Goal: Task Accomplishment & Management: Use online tool/utility

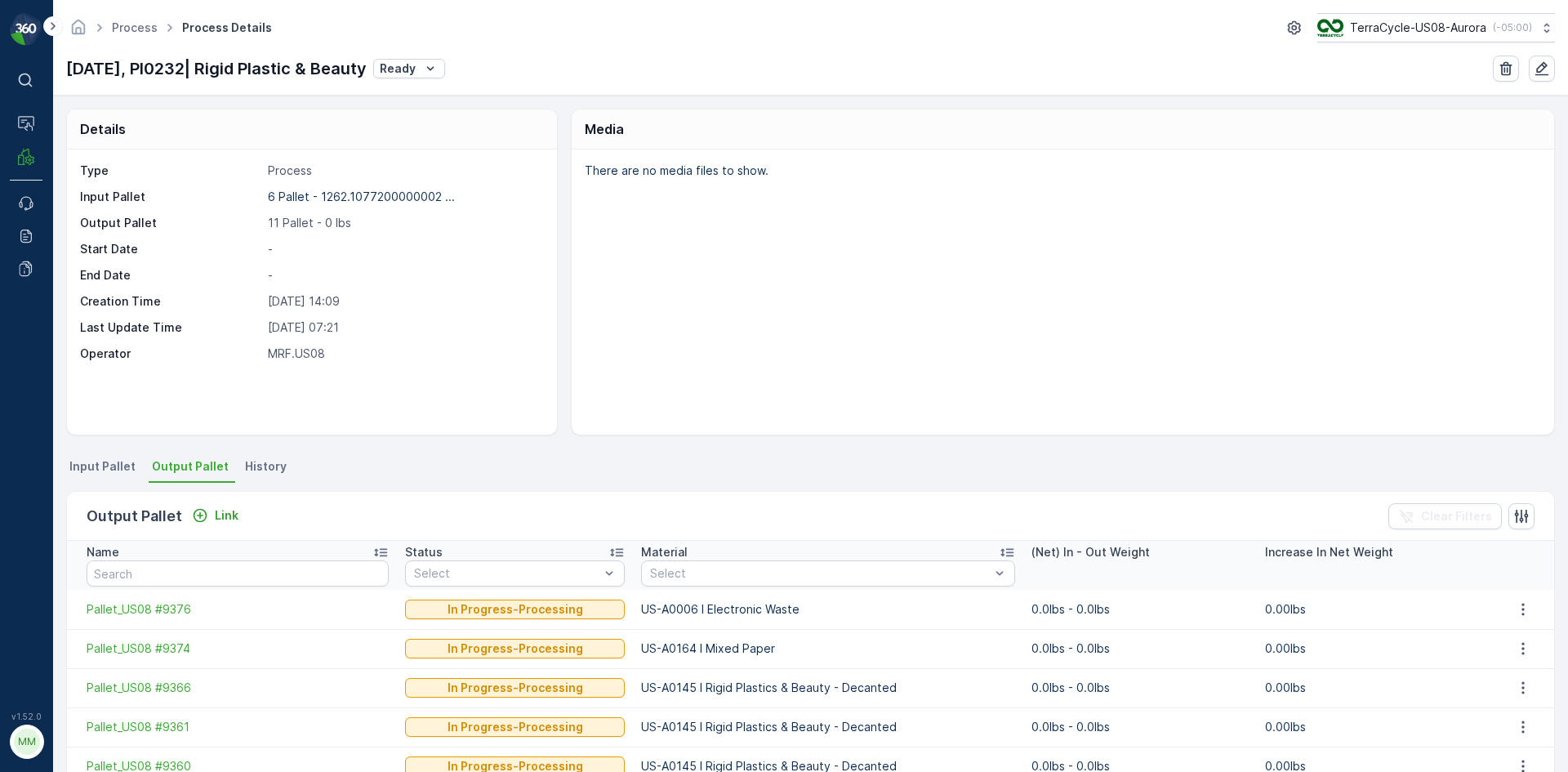
scroll to position [82, 0]
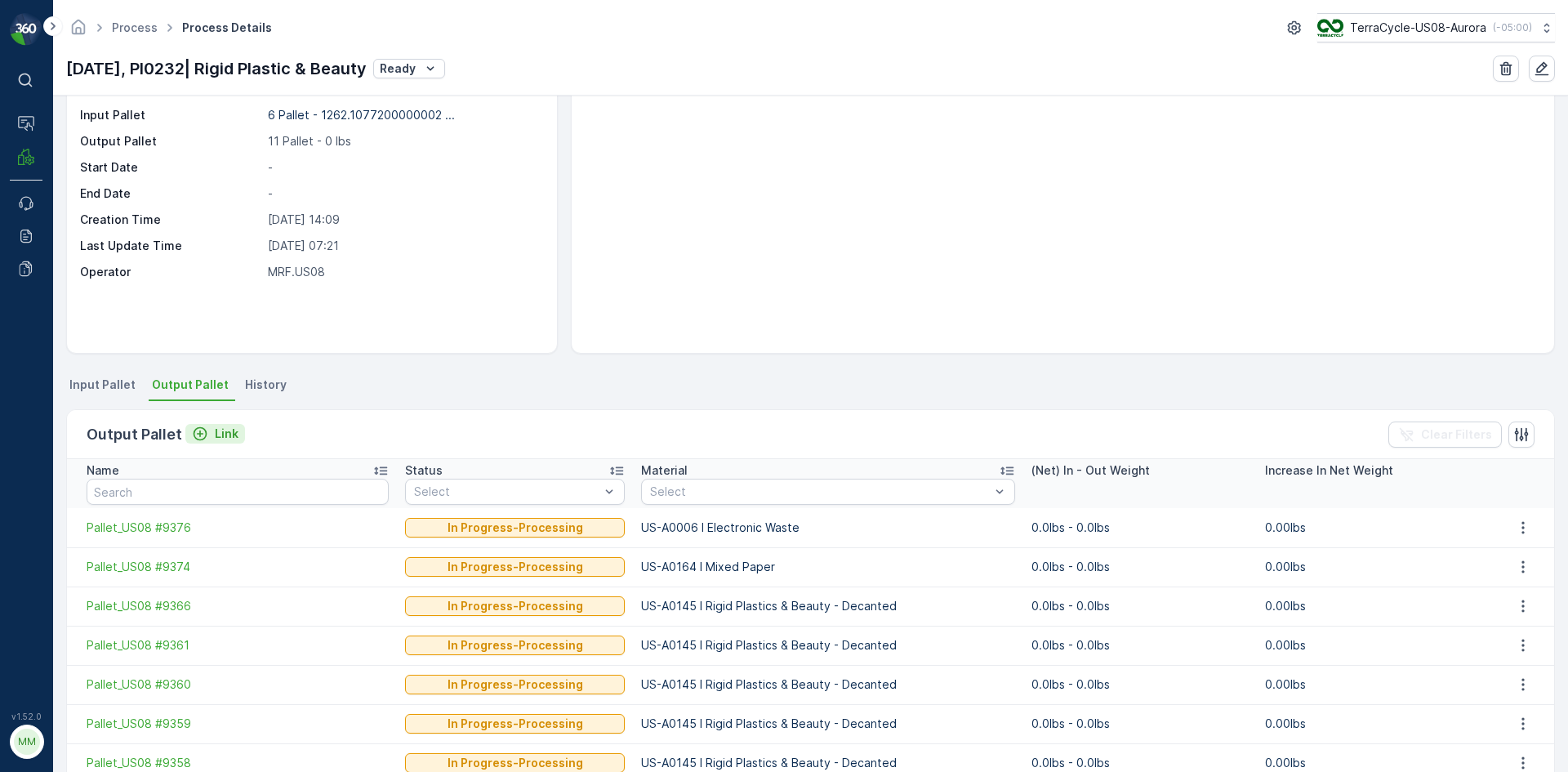
click at [201, 436] on icon "Link" at bounding box center [199, 433] width 16 height 16
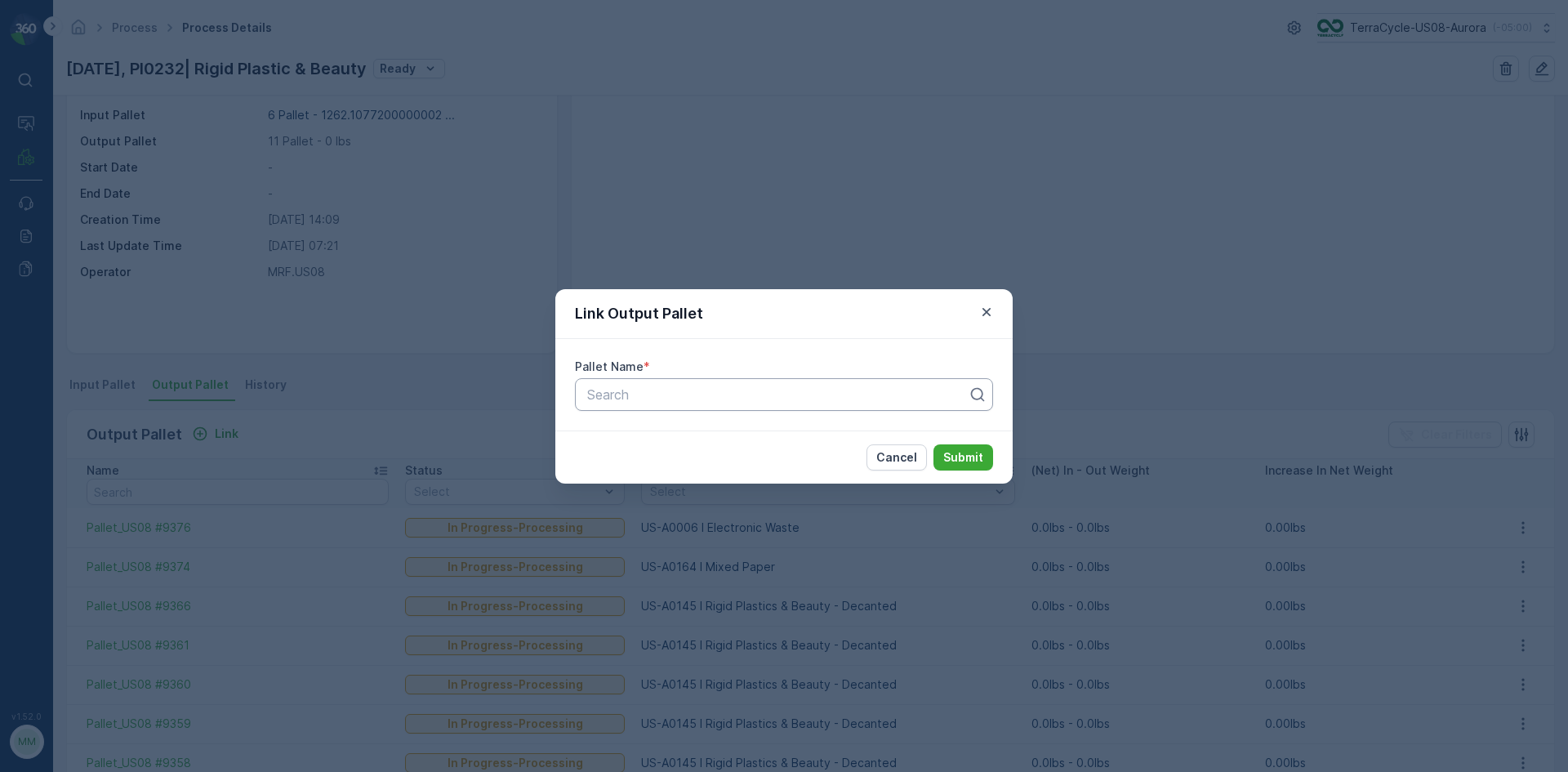
click at [737, 392] on div at bounding box center [777, 394] width 383 height 14
type input "9363"
click at [704, 461] on div "Pallet_US08 #9363" at bounding box center [784, 461] width 399 height 14
click at [969, 450] on p "Submit" at bounding box center [963, 457] width 40 height 16
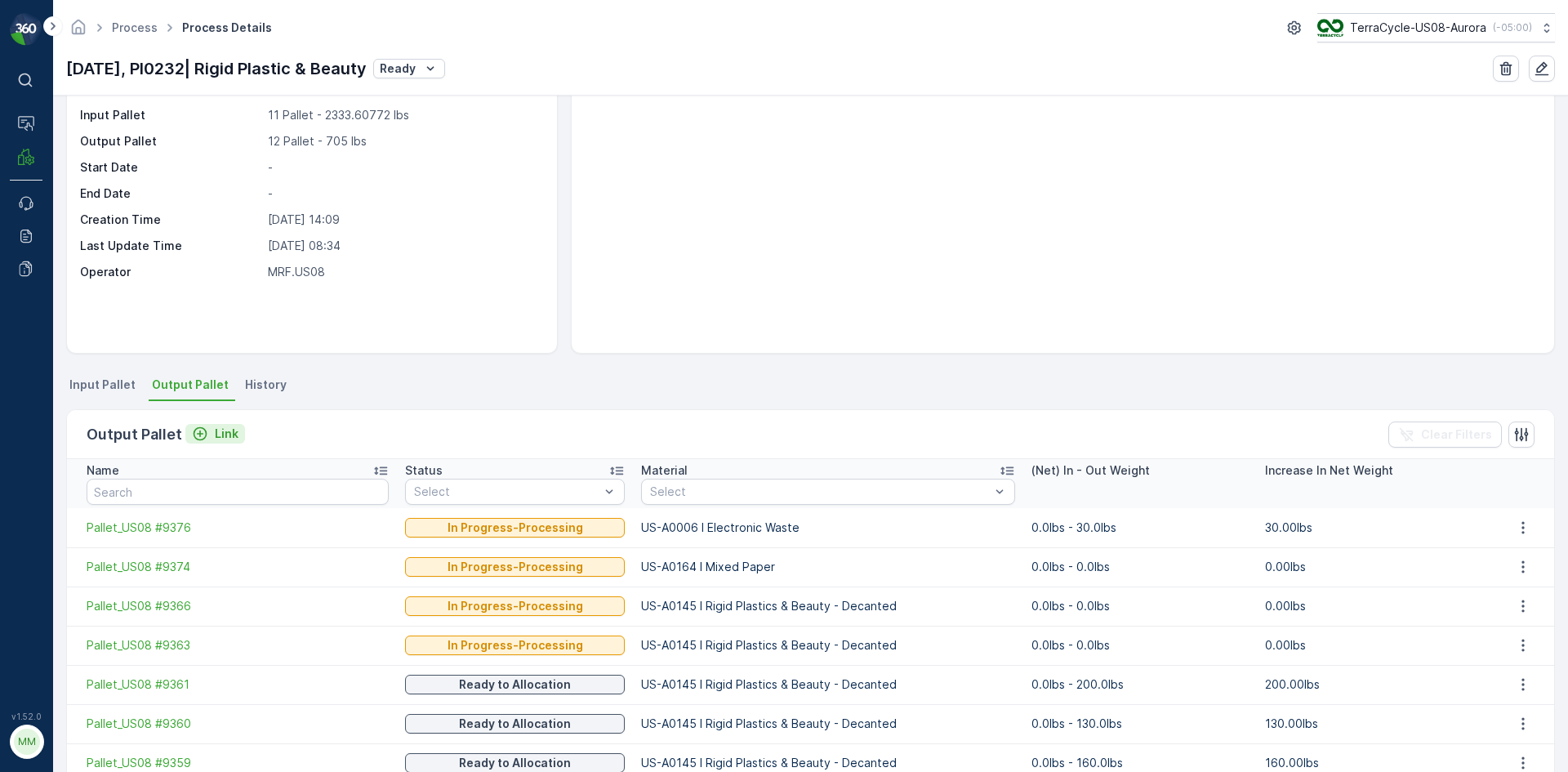
click at [207, 432] on div "Link" at bounding box center [215, 433] width 47 height 16
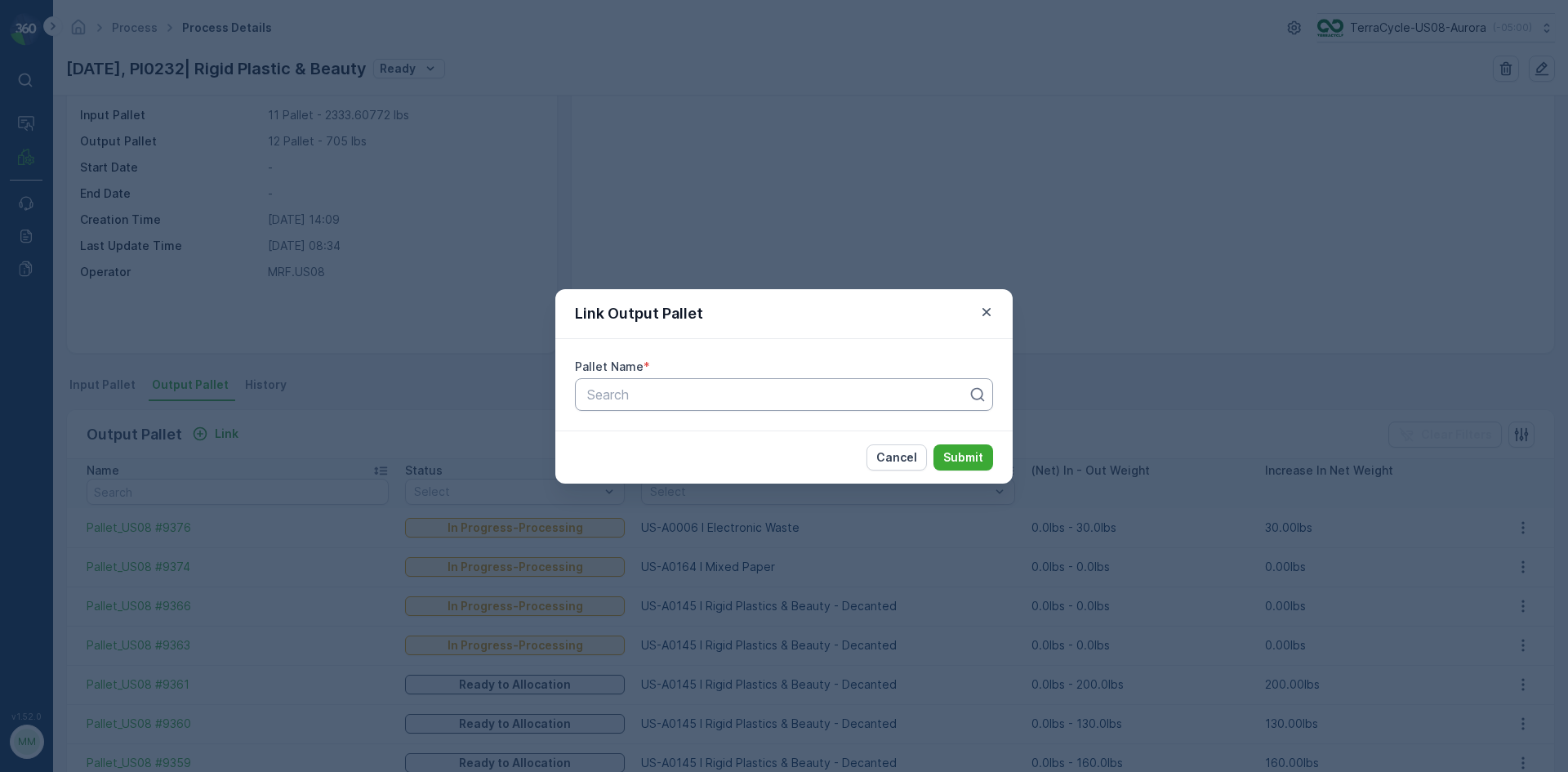
click at [711, 398] on div at bounding box center [777, 394] width 383 height 14
type input "9362"
click at [698, 464] on span "Pallet_US08 #9362" at bounding box center [644, 461] width 118 height 14
click at [975, 456] on p "Submit" at bounding box center [963, 457] width 40 height 16
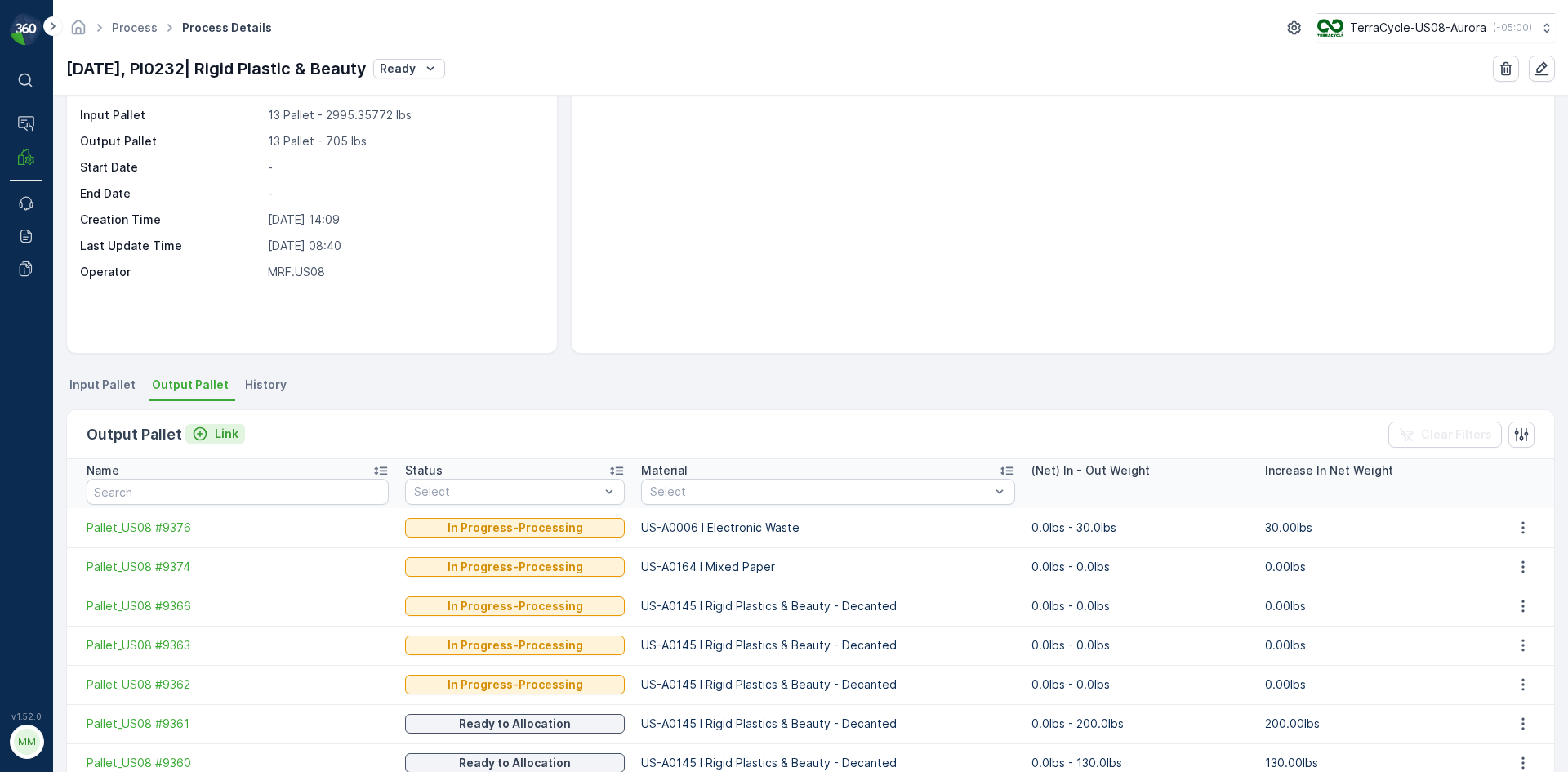
click at [217, 433] on p "Link" at bounding box center [226, 433] width 24 height 16
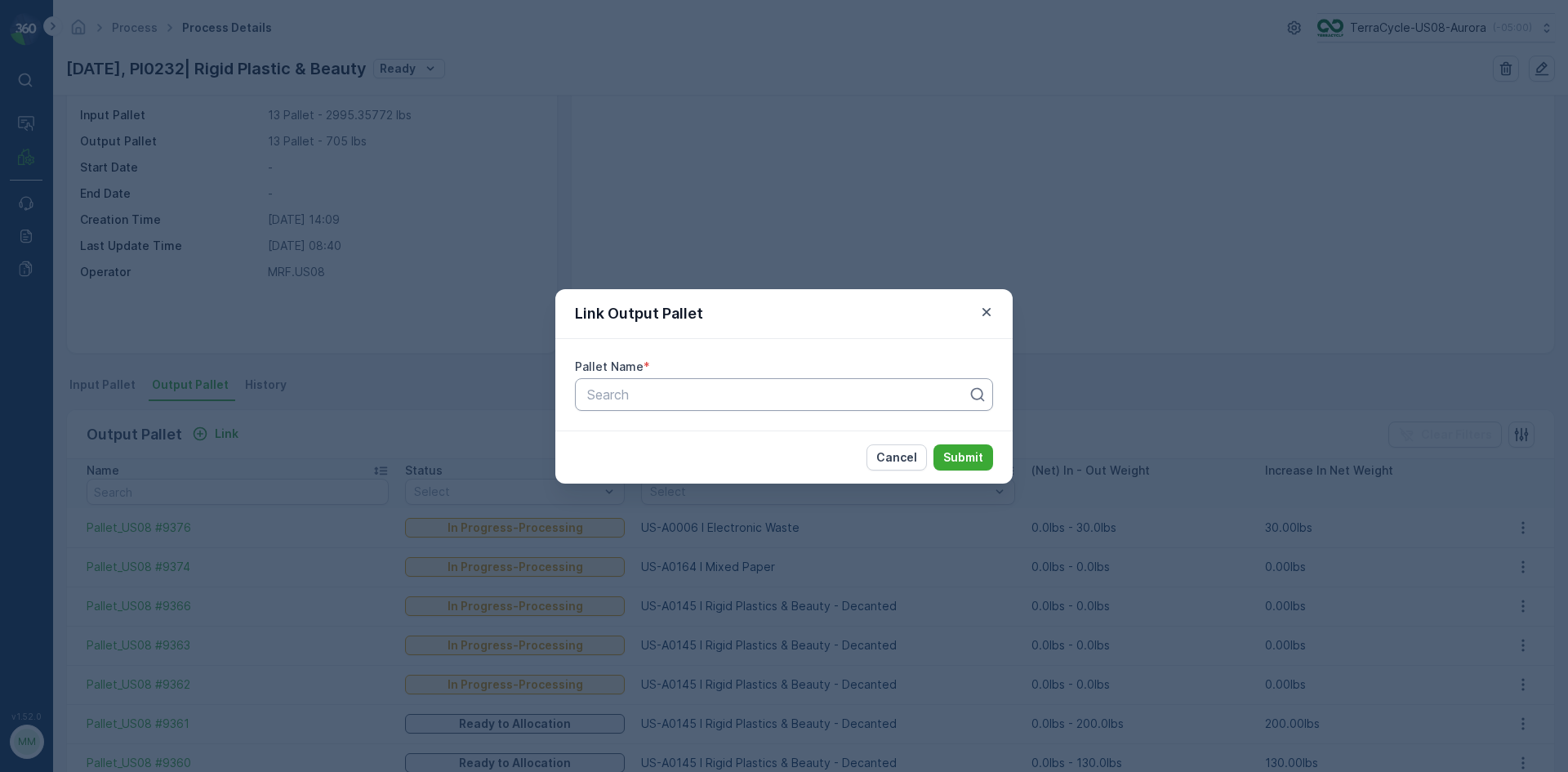
click at [779, 393] on div at bounding box center [777, 394] width 383 height 14
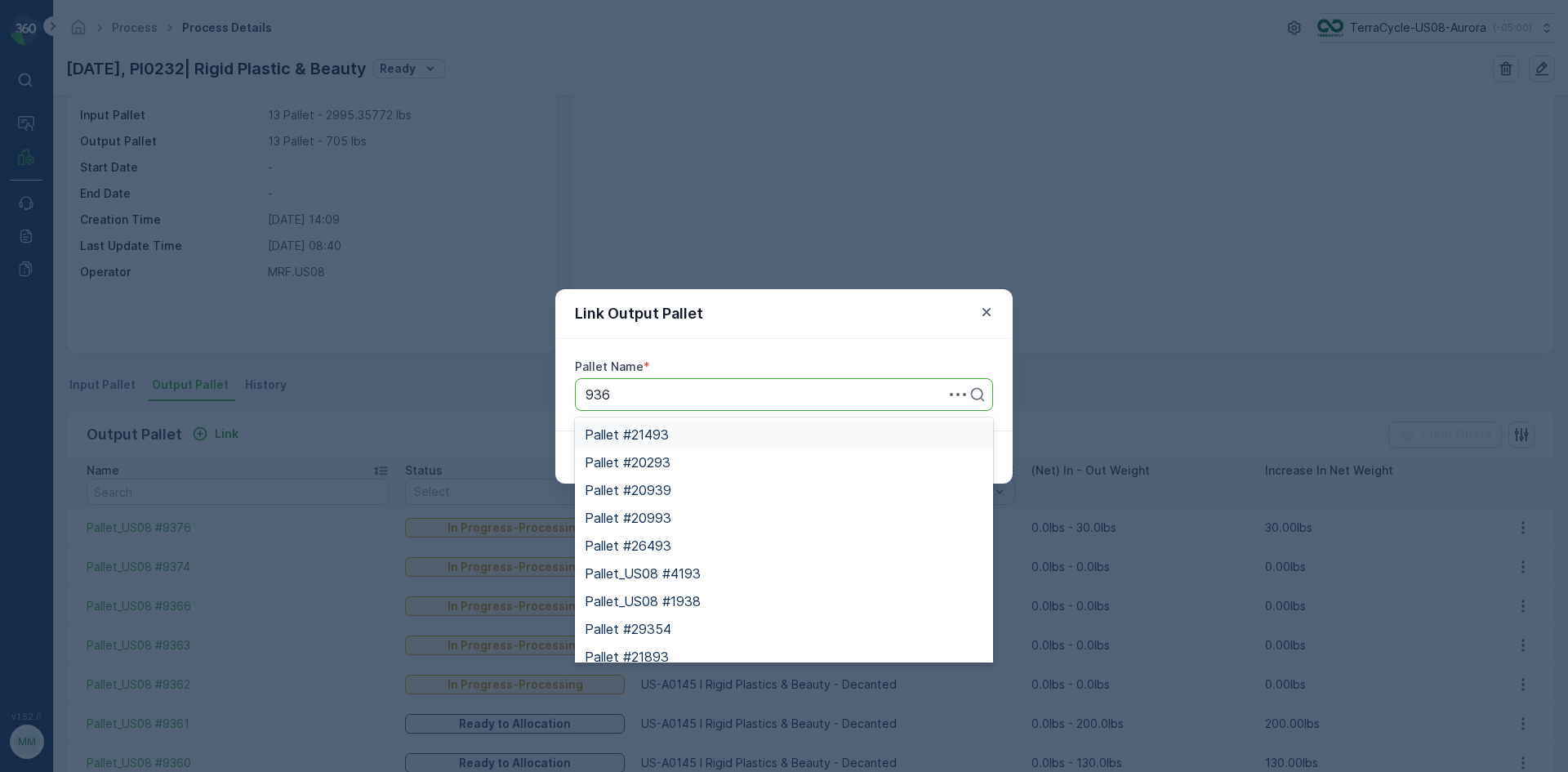
type input "9367"
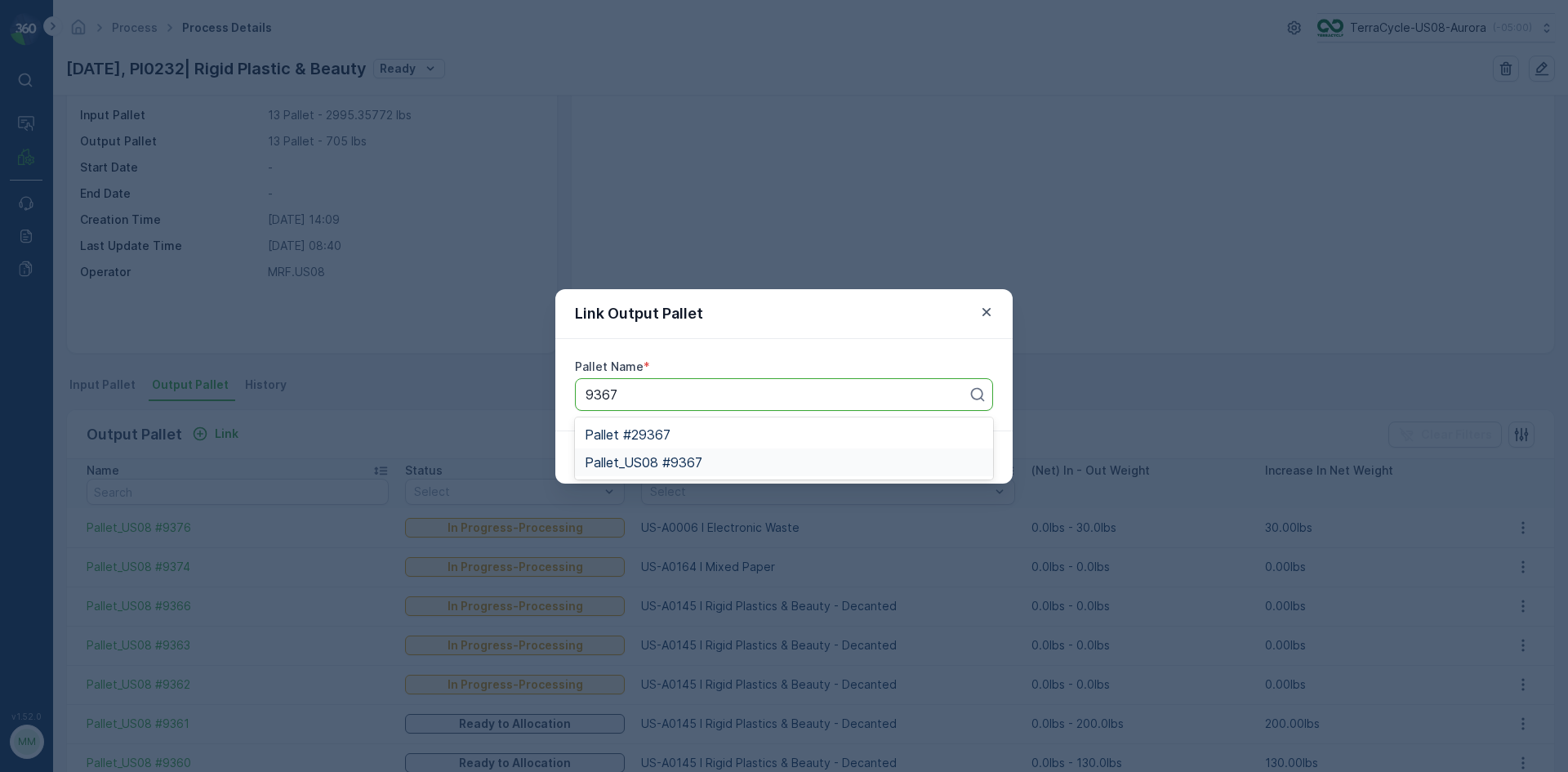
click at [688, 457] on span "Pallet_US08 #9367" at bounding box center [644, 461] width 118 height 14
click at [963, 454] on p "Submit" at bounding box center [963, 457] width 40 height 16
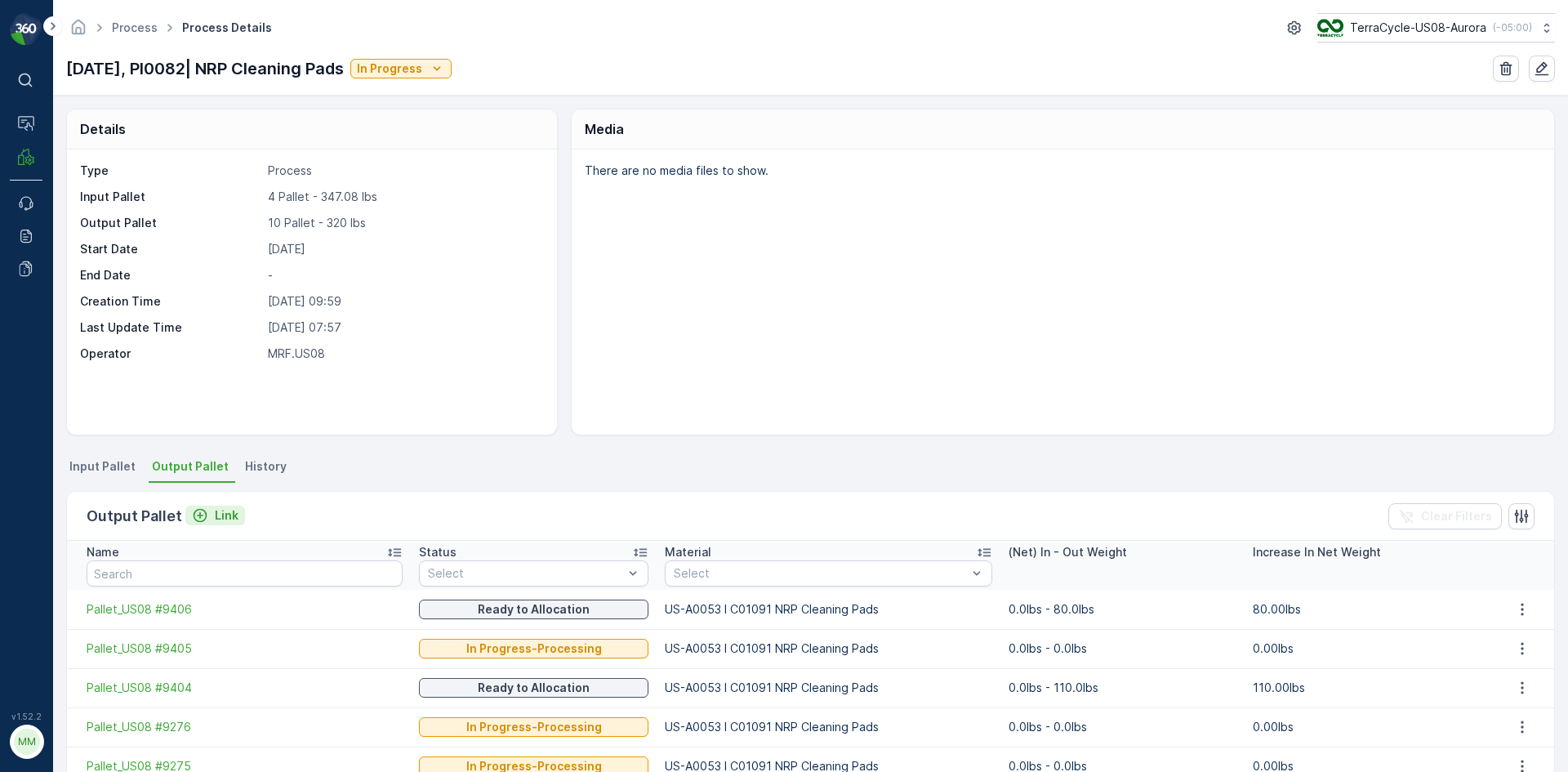
click at [209, 518] on div "Link" at bounding box center [215, 515] width 47 height 16
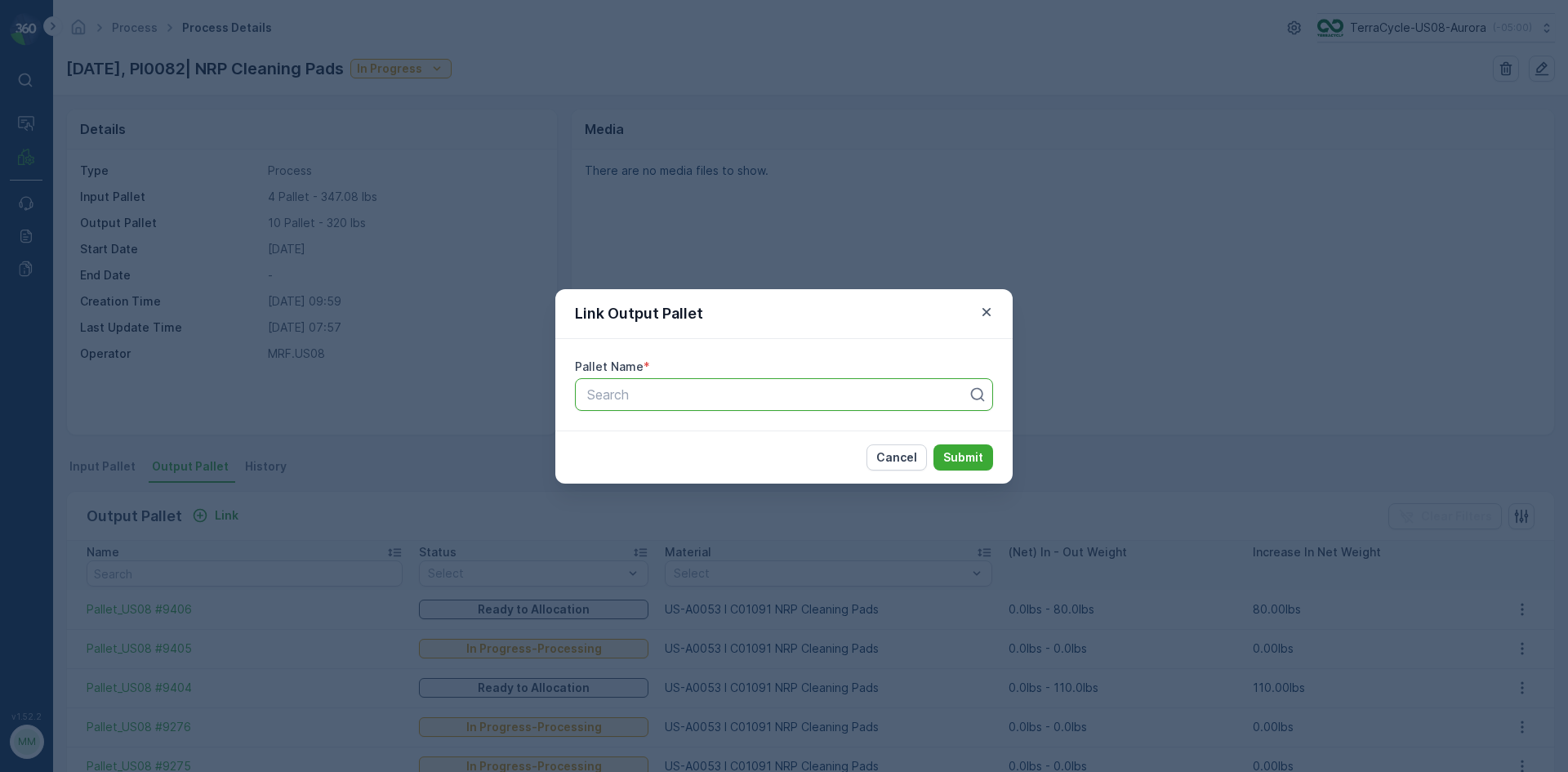
click at [632, 388] on div at bounding box center [777, 394] width 383 height 14
type input "9403"
click at [697, 460] on span "Pallet_US08 #9403" at bounding box center [644, 461] width 119 height 14
click at [976, 452] on p "Submit" at bounding box center [963, 457] width 40 height 16
